Goal: Task Accomplishment & Management: Manage account settings

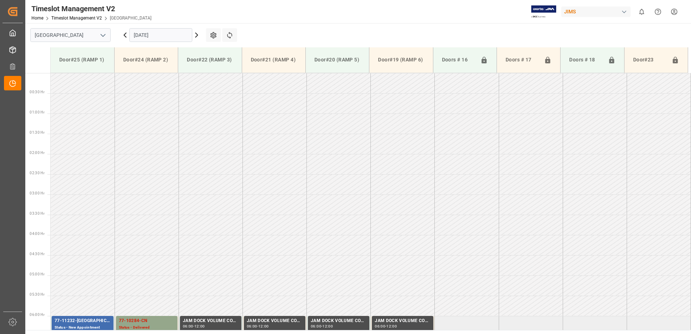
scroll to position [238, 0]
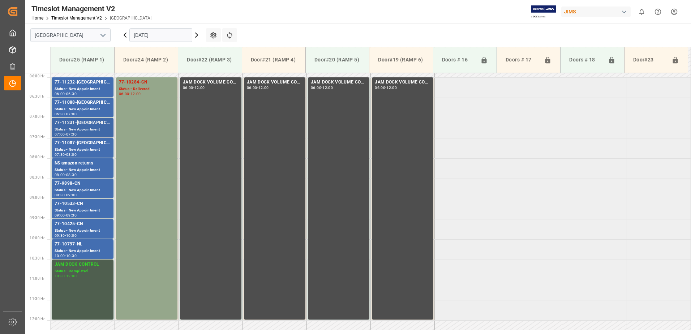
click at [78, 130] on div "Status - New Appointment" at bounding box center [83, 129] width 56 height 6
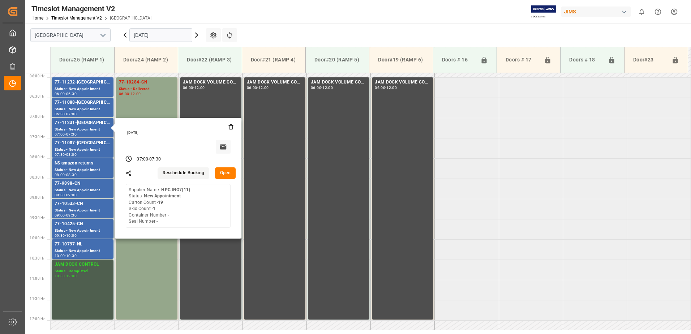
click at [225, 171] on button "Open" at bounding box center [225, 173] width 21 height 12
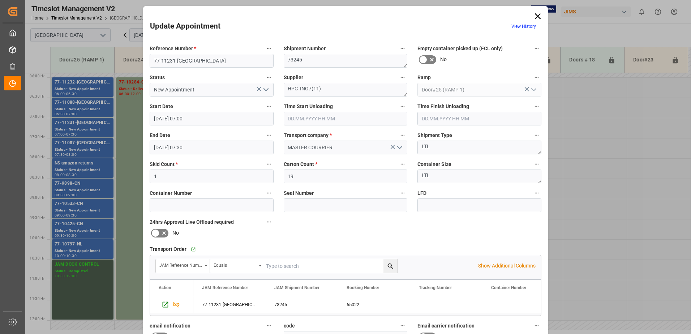
click at [264, 89] on icon "open menu" at bounding box center [266, 89] width 9 height 9
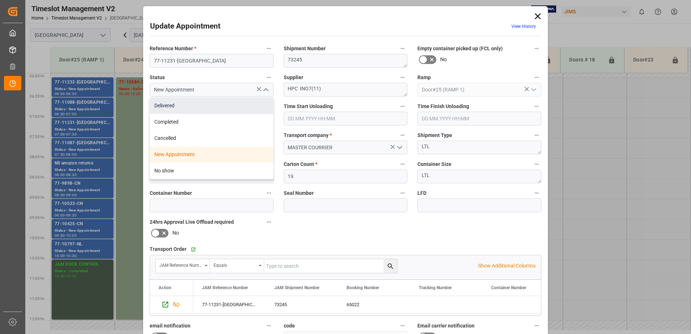
click at [192, 106] on div "Delivered" at bounding box center [211, 106] width 123 height 16
type input "Delivered"
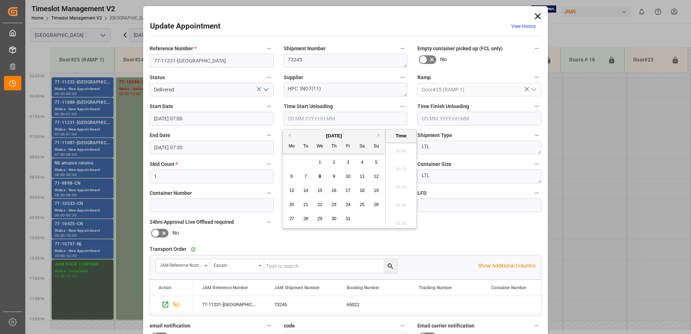
click at [306, 118] on input "text" at bounding box center [346, 119] width 124 height 14
click at [319, 176] on span "8" at bounding box center [320, 176] width 3 height 5
click at [399, 202] on li "08:00" at bounding box center [401, 203] width 31 height 18
type input "[DATE] 08:00"
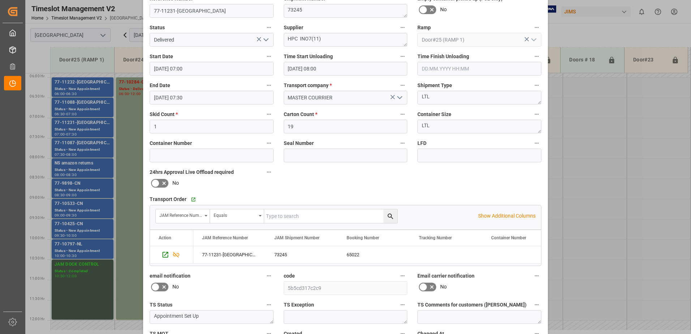
scroll to position [106, 0]
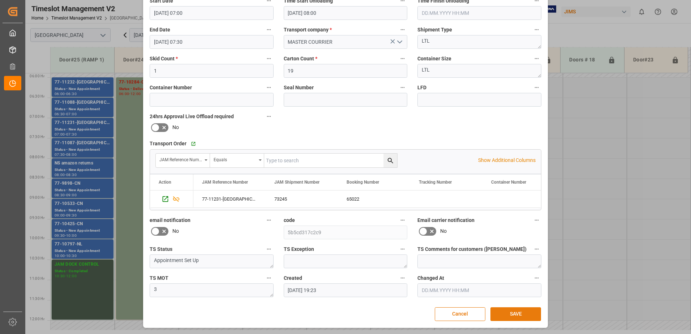
click at [525, 313] on button "SAVE" at bounding box center [515, 314] width 51 height 14
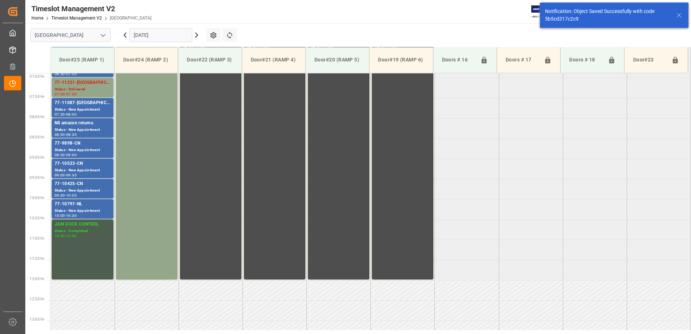
scroll to position [279, 0]
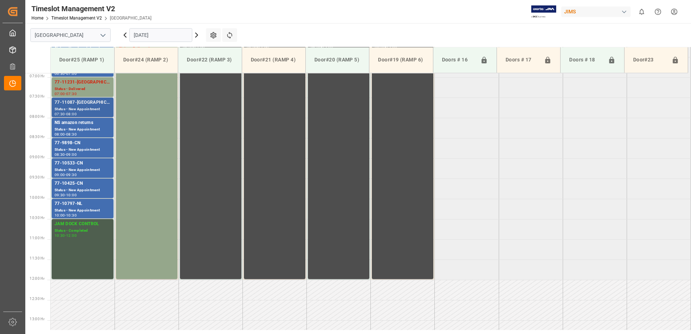
click at [86, 107] on div "Status - New Appointment" at bounding box center [83, 109] width 56 height 6
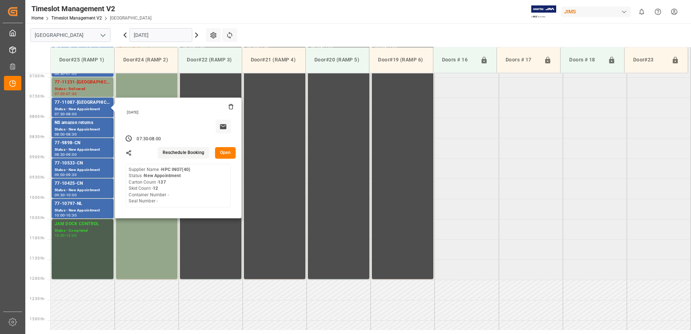
click at [228, 150] on button "Open" at bounding box center [225, 153] width 21 height 12
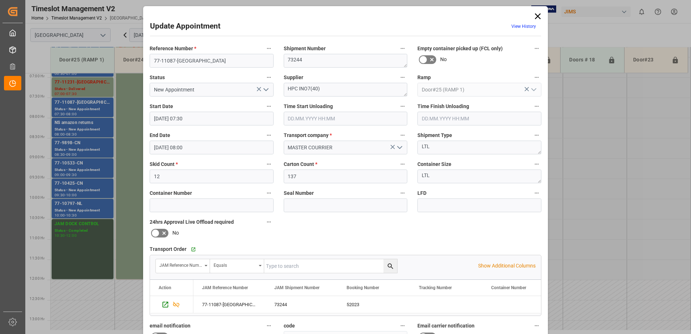
click at [265, 89] on icon "open menu" at bounding box center [266, 89] width 9 height 9
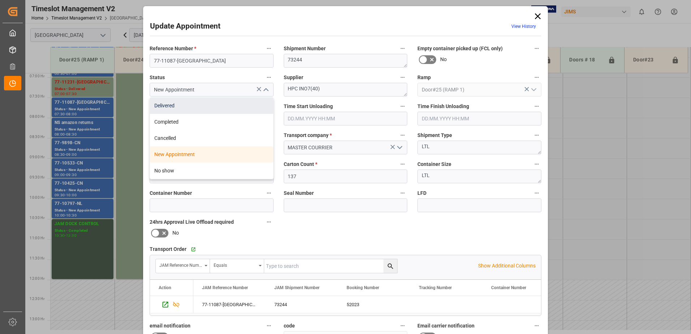
click at [198, 106] on div "Delivered" at bounding box center [211, 106] width 123 height 16
type input "Delivered"
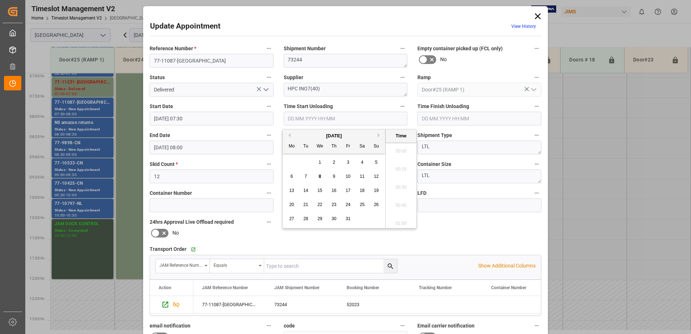
click at [301, 117] on input "text" at bounding box center [346, 119] width 124 height 14
click at [319, 177] on span "8" at bounding box center [320, 176] width 3 height 5
click at [403, 204] on li "08:00" at bounding box center [401, 203] width 31 height 18
type input "[DATE] 08:00"
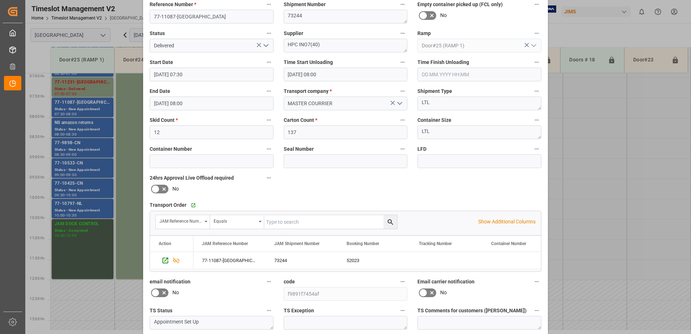
scroll to position [106, 0]
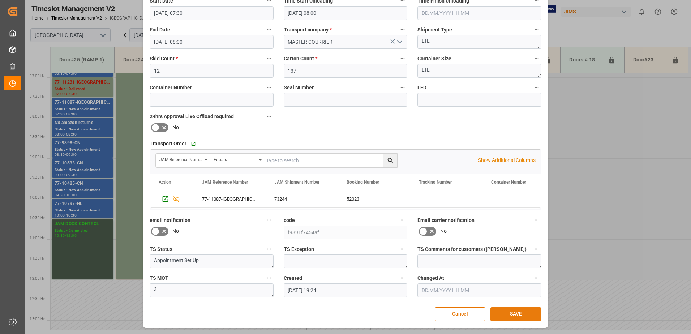
click at [519, 313] on button "SAVE" at bounding box center [515, 314] width 51 height 14
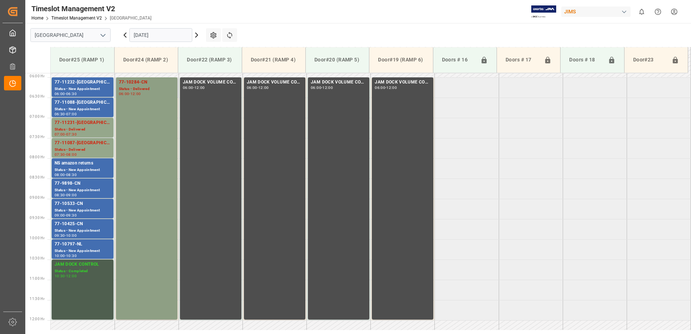
scroll to position [202, 0]
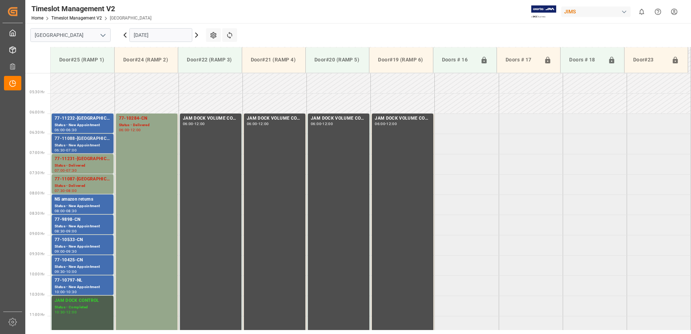
click at [65, 143] on div "Status - New Appointment" at bounding box center [83, 145] width 56 height 6
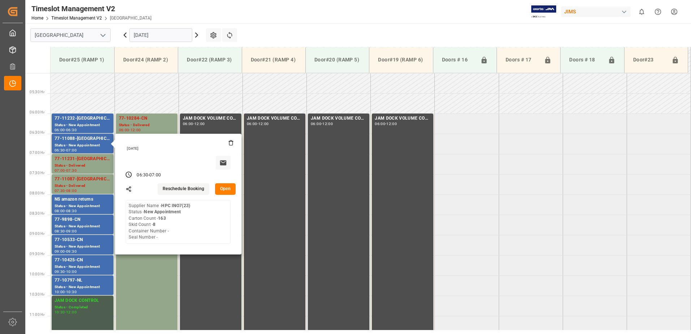
click at [227, 189] on button "Open" at bounding box center [225, 189] width 21 height 12
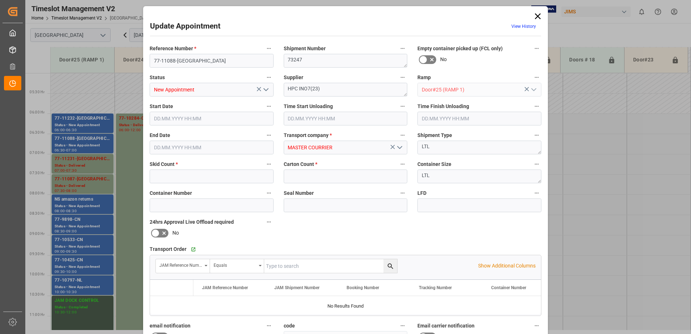
type input "8"
type input "163"
type input "[DATE] 06:30"
type input "[DATE] 07:00"
type input "[DATE] 19:21"
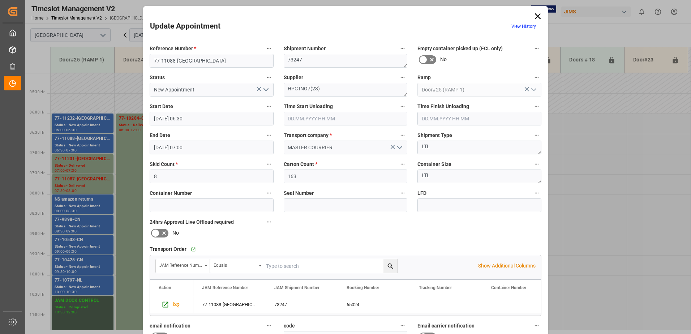
click at [265, 90] on icon "open menu" at bounding box center [266, 89] width 9 height 9
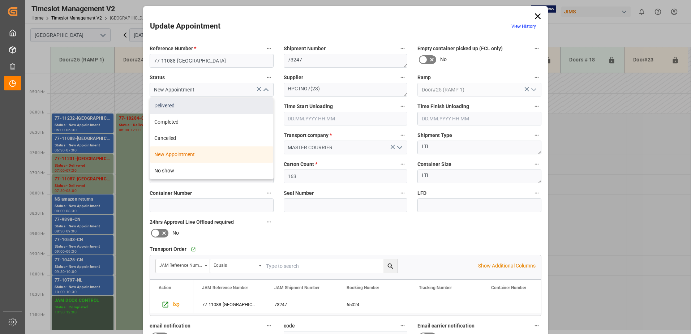
click at [190, 107] on div "Delivered" at bounding box center [211, 106] width 123 height 16
type input "Delivered"
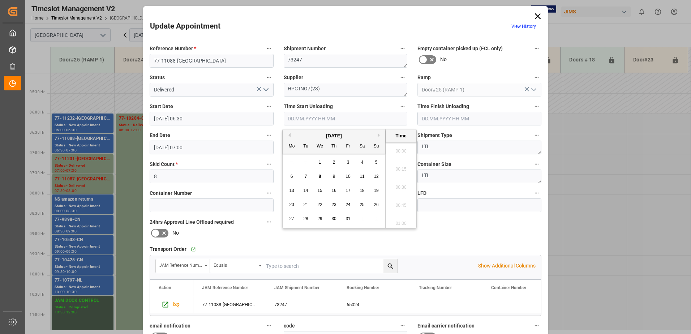
click at [315, 119] on input "text" at bounding box center [346, 119] width 124 height 14
click at [321, 175] on span "8" at bounding box center [320, 176] width 3 height 5
click at [399, 203] on li "08:00" at bounding box center [401, 203] width 31 height 18
type input "[DATE] 08:00"
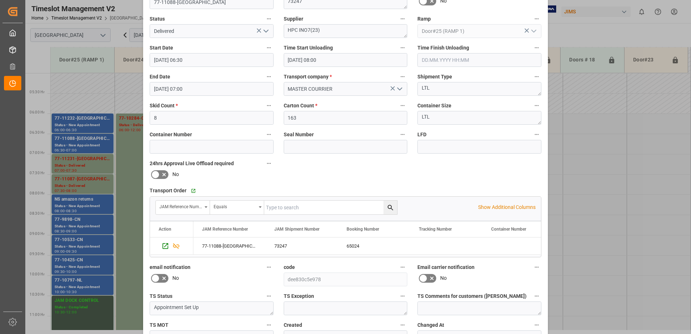
scroll to position [106, 0]
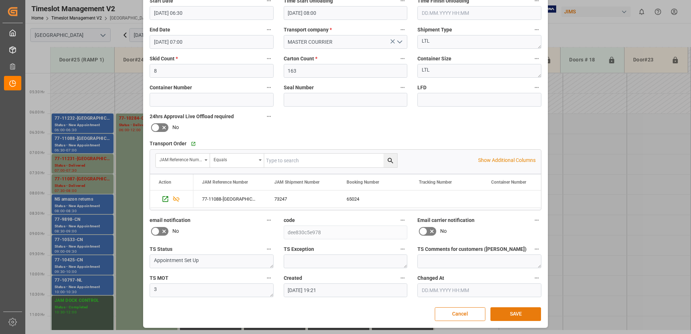
click at [511, 313] on button "SAVE" at bounding box center [515, 314] width 51 height 14
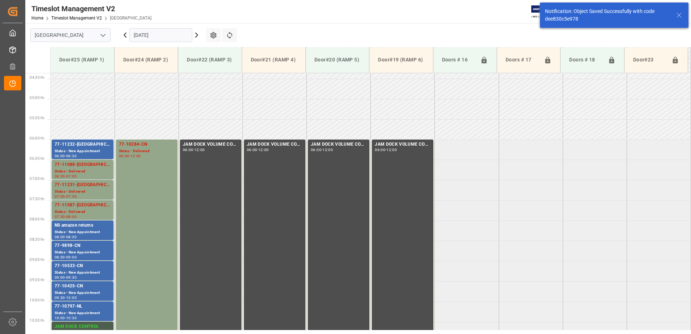
scroll to position [198, 0]
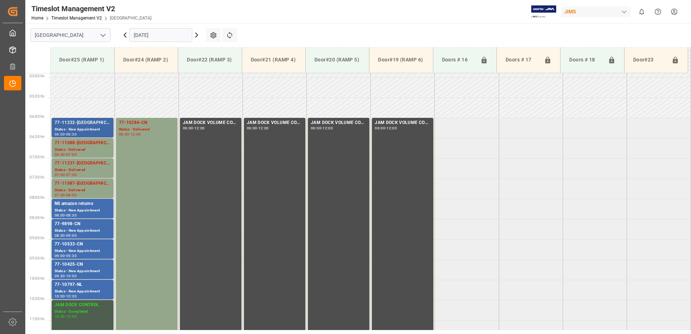
click at [78, 124] on div "77-11232-[GEOGRAPHIC_DATA]" at bounding box center [83, 122] width 56 height 7
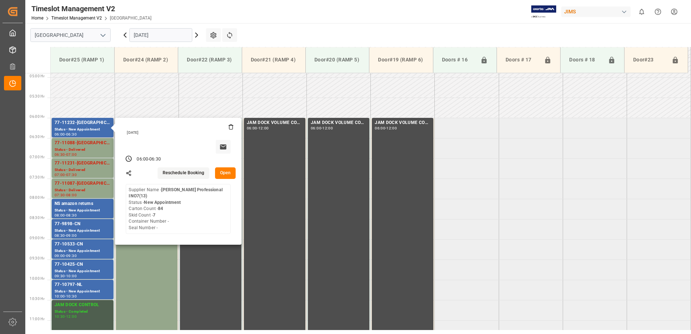
click at [224, 169] on button "Open" at bounding box center [225, 173] width 21 height 12
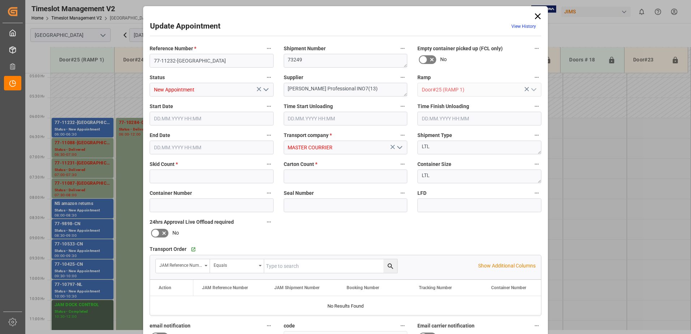
type input "7"
type input "84"
type input "[DATE] 06:00"
type input "[DATE] 06:30"
type input "[DATE] 19:20"
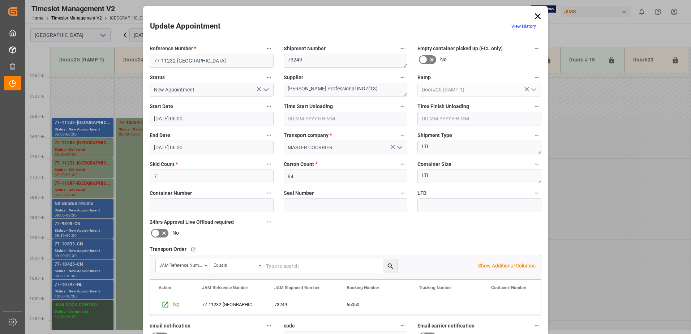
click at [264, 88] on icon "open menu" at bounding box center [266, 89] width 9 height 9
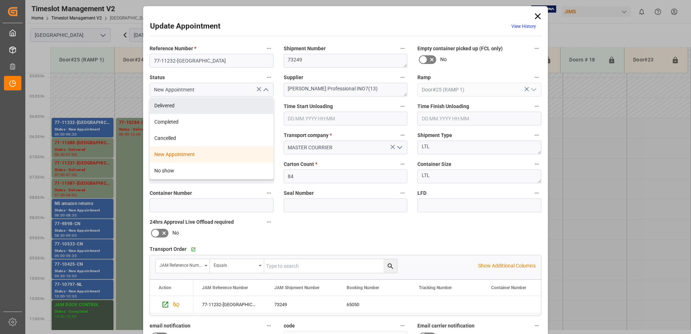
click at [159, 106] on div "Delivered" at bounding box center [211, 106] width 123 height 16
type input "Delivered"
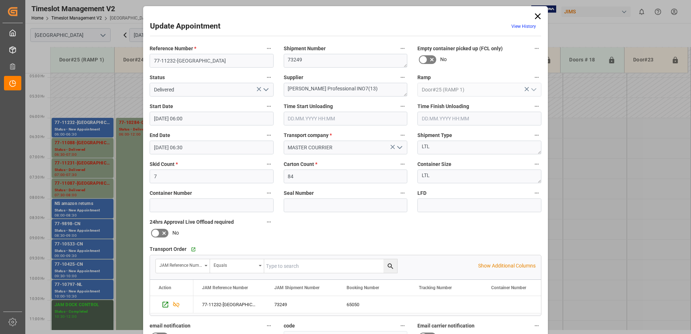
click at [317, 117] on input "text" at bounding box center [346, 119] width 124 height 14
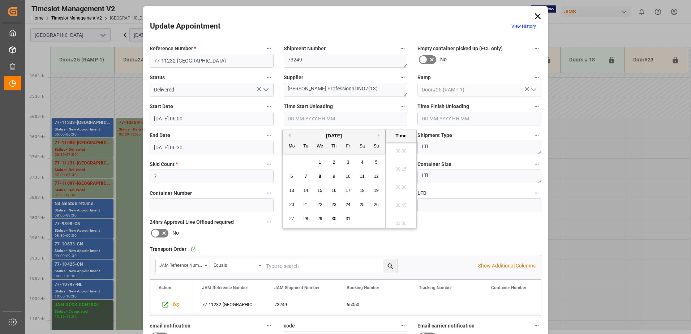
scroll to position [526, 0]
click at [319, 176] on span "8" at bounding box center [320, 176] width 3 height 5
click at [402, 202] on li "08:00" at bounding box center [401, 203] width 31 height 18
type input "[DATE] 08:00"
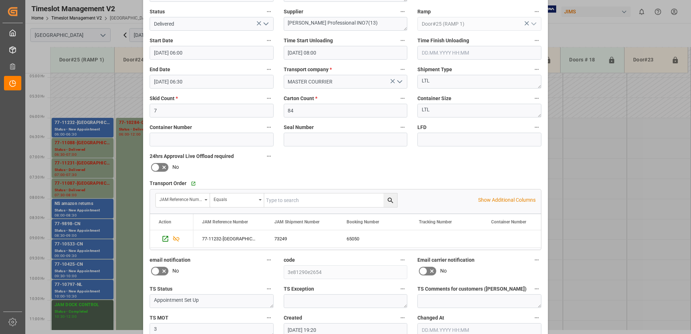
scroll to position [106, 0]
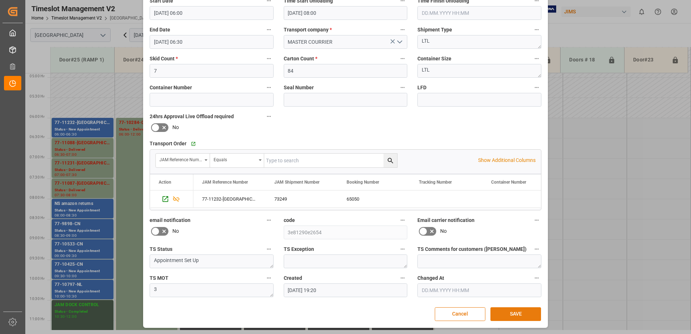
click at [507, 313] on button "SAVE" at bounding box center [515, 314] width 51 height 14
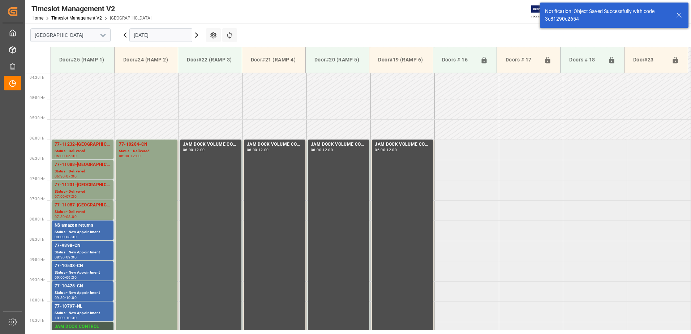
scroll to position [198, 0]
